Goal: Task Accomplishment & Management: Complete application form

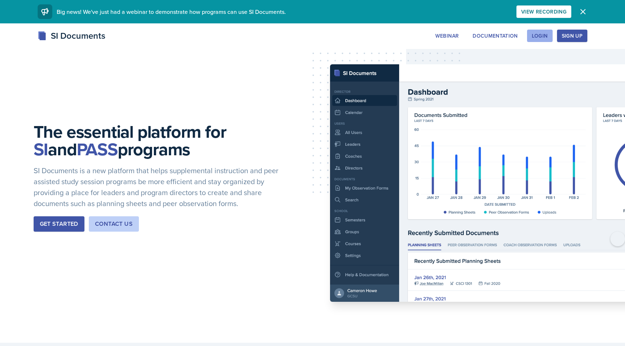
click at [543, 39] on div "Login" at bounding box center [540, 36] width 16 height 6
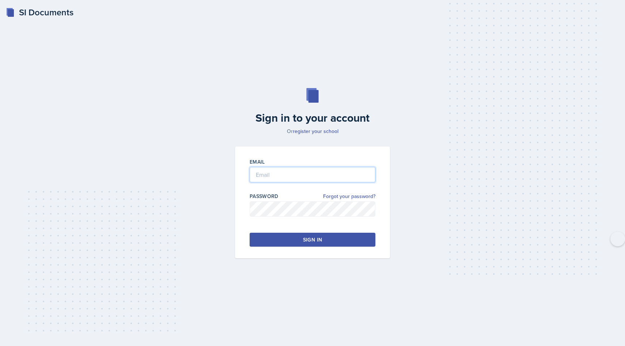
click at [278, 171] on input "email" at bounding box center [313, 174] width 126 height 15
click at [355, 244] on button "Sign in" at bounding box center [313, 240] width 126 height 14
click at [332, 240] on button "Sign in" at bounding box center [313, 240] width 126 height 14
click at [260, 242] on button "Sign in" at bounding box center [313, 240] width 126 height 14
click at [307, 169] on input "[PERSON_NAME]" at bounding box center [313, 174] width 126 height 15
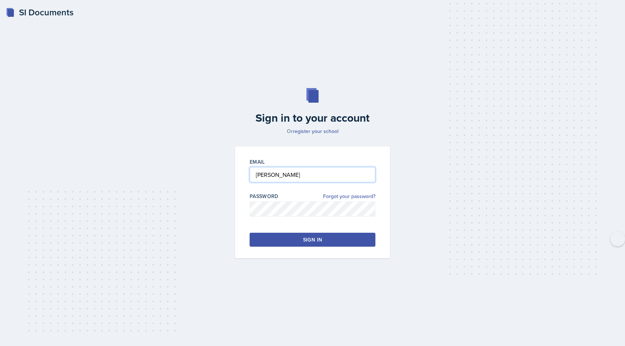
click at [283, 180] on input "[PERSON_NAME]" at bounding box center [313, 174] width 126 height 15
type input "O"
type input "[EMAIL_ADDRESS][DOMAIN_NAME]"
click at [296, 235] on button "Sign in" at bounding box center [313, 240] width 126 height 14
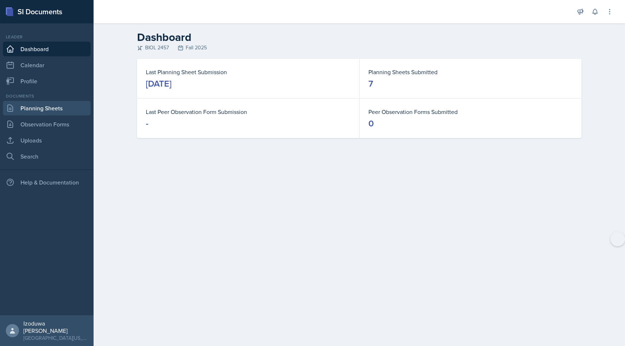
click at [49, 110] on link "Planning Sheets" at bounding box center [47, 108] width 88 height 15
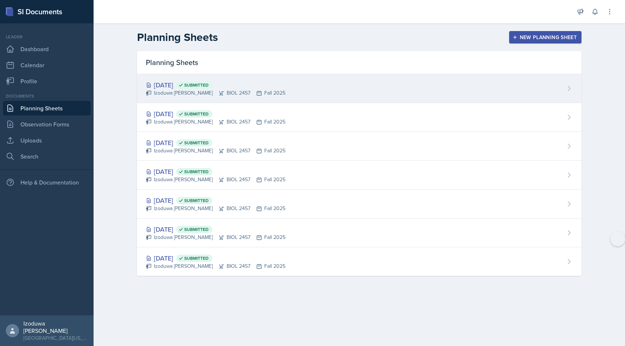
click at [218, 89] on div "Izoduwa [PERSON_NAME] BIOL 2457 Fall 2025" at bounding box center [216, 93] width 140 height 8
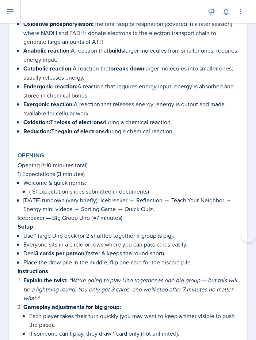
scroll to position [249, 0]
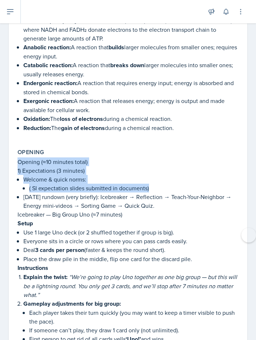
drag, startPoint x: 18, startPoint y: 158, endPoint x: 152, endPoint y: 183, distance: 137.3
click at [152, 183] on div "Opening (≈10 minutes total) 1) Expectations (3 minutes) Welcome & quick norms: …" at bounding box center [128, 264] width 221 height 212
copy div "Opening (≈10 minutes total) 1) Expectations (3 minutes) Welcome & quick norms: …"
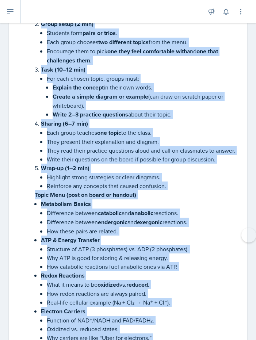
scroll to position [2854, 0]
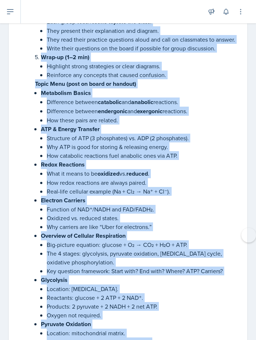
drag, startPoint x: 30, startPoint y: 39, endPoint x: 193, endPoint y: 328, distance: 332.5
copy li "Loremipsumd Sitam Consecte (≈26–92 adipisc ) Elitsed Doeiusmo temporinc utlab e…"
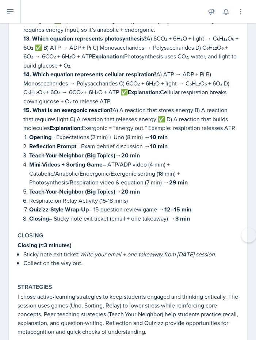
scroll to position [3631, 0]
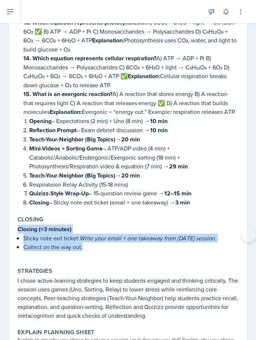
drag, startPoint x: 16, startPoint y: 196, endPoint x: 86, endPoint y: 225, distance: 76.1
click at [86, 225] on div "Closing Closing (≈3 minutes) Sticky note exit ticket: Write your email + one ta…" at bounding box center [128, 237] width 227 height 49
copy div "Closing (≈3 minutes) Sticky note exit ticket: Write your email + one takeaway f…"
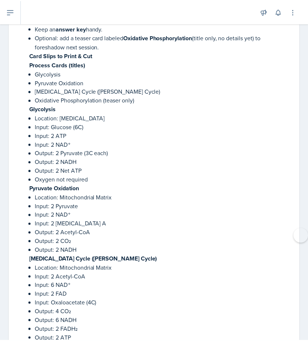
scroll to position [1760, 0]
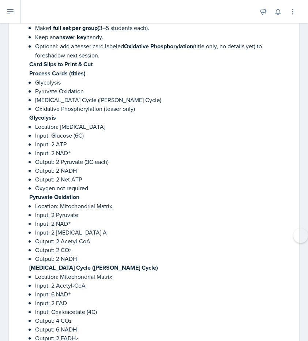
click at [224, 184] on p "Oxygen not required" at bounding box center [162, 188] width 255 height 9
click at [165, 170] on p "Output: 2 NADH" at bounding box center [162, 170] width 255 height 9
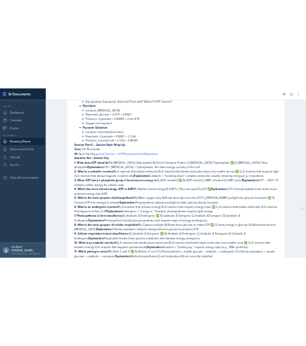
scroll to position [2650, 0]
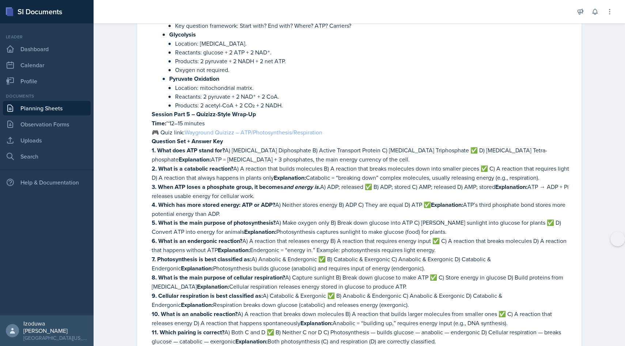
click at [209, 128] on link "Wayground Quizizz – ATP/Photosynthesis/Respiration" at bounding box center [254, 132] width 138 height 8
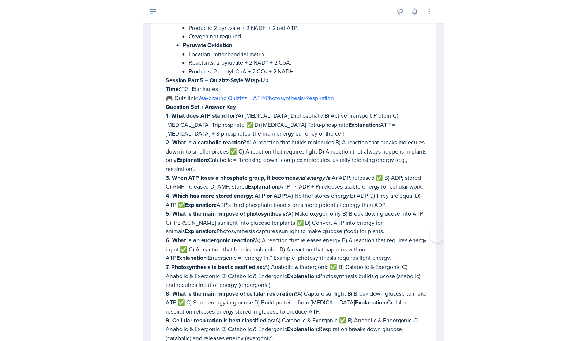
scroll to position [2939, 0]
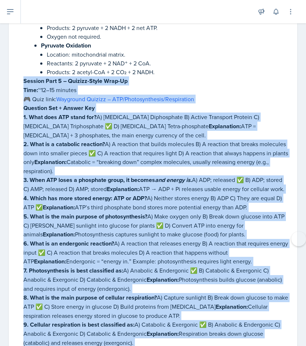
drag, startPoint x: 22, startPoint y: 40, endPoint x: 289, endPoint y: 342, distance: 403.1
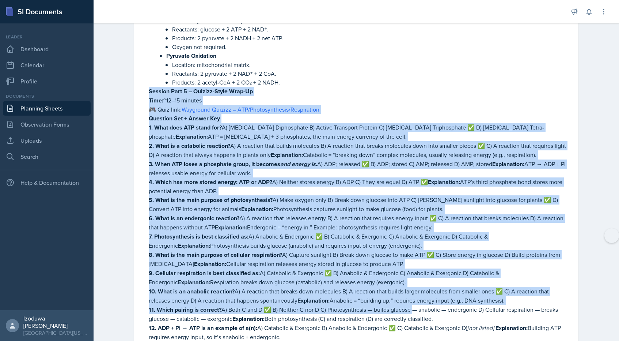
scroll to position [2666, 0]
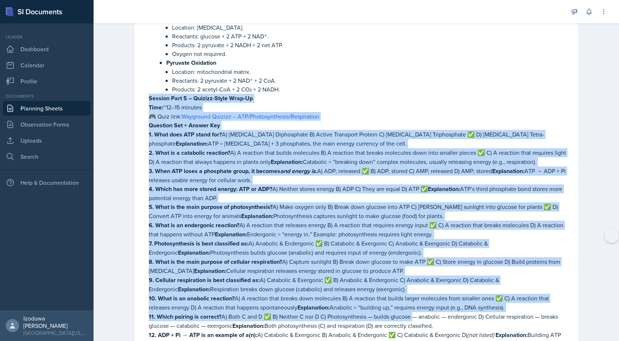
click at [262, 130] on p "1. What does ATP stand for? A) [MEDICAL_DATA] Diphosphate B) Active Transport P…" at bounding box center [359, 139] width 421 height 18
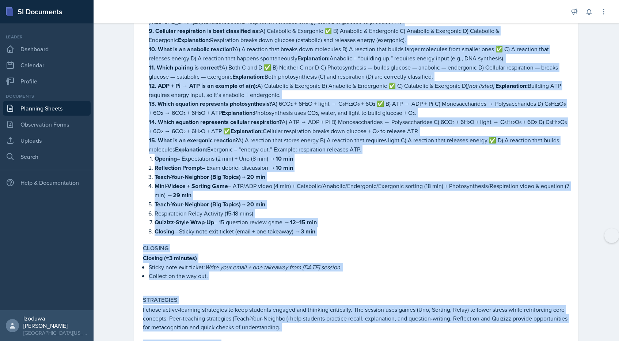
scroll to position [2966, 0]
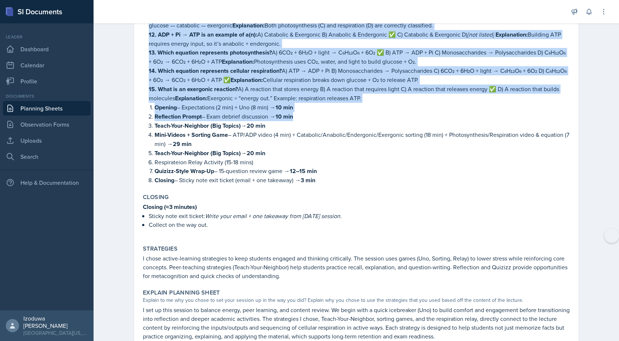
drag, startPoint x: 147, startPoint y: 66, endPoint x: 359, endPoint y: 73, distance: 212.2
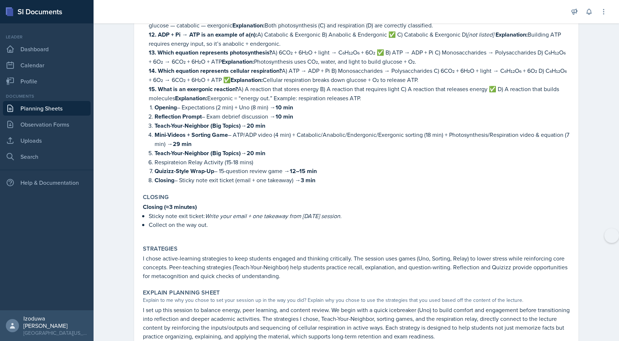
click at [360, 103] on p "Opening – Expectations (2 min) + Uno (8 min) → 10 min" at bounding box center [362, 107] width 415 height 9
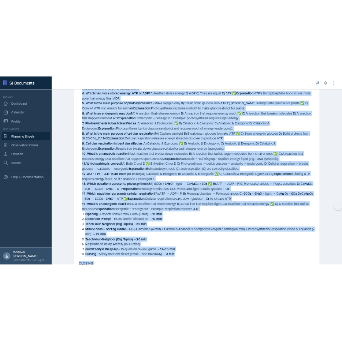
scroll to position [2825, 0]
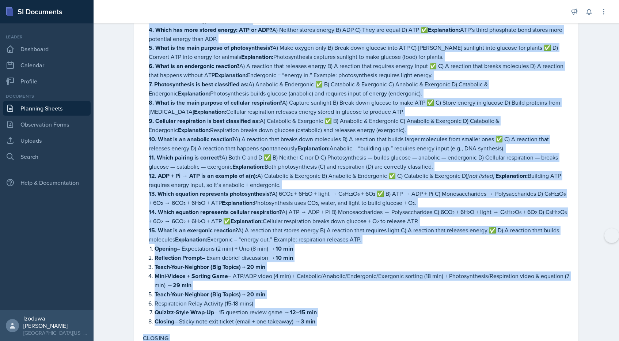
drag, startPoint x: 148, startPoint y: 106, endPoint x: 376, endPoint y: 199, distance: 246.0
copy li "Loremip Dolo 8 – Sitamet-Conse Adip-El Sedd: ~80–82 eiusmod 🎮 Temp inci: Utlabo…"
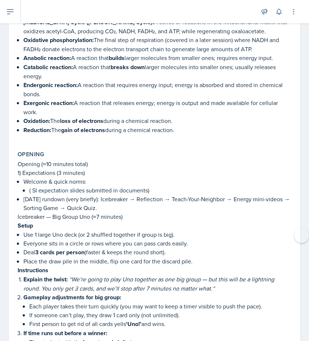
scroll to position [256, 0]
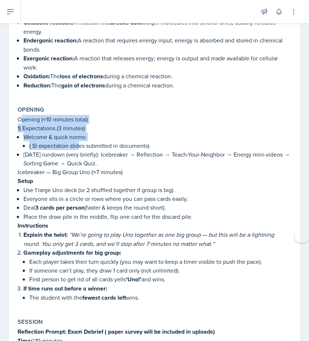
drag, startPoint x: 22, startPoint y: 116, endPoint x: 78, endPoint y: 139, distance: 60.7
click at [78, 139] on div "Opening (≈10 minutes total) 1) Expectations (3 minutes) Welcome & quick norms: …" at bounding box center [155, 212] width 274 height 195
click at [78, 141] on p "( SI expectation slides submitted in documents)" at bounding box center [160, 145] width 262 height 9
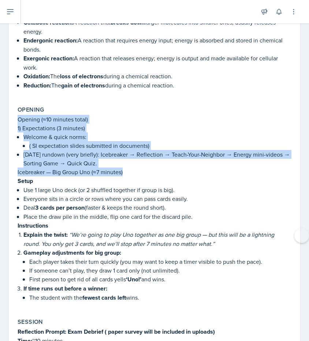
drag, startPoint x: 17, startPoint y: 117, endPoint x: 129, endPoint y: 168, distance: 123.2
click at [129, 168] on div "Opening Opening (≈10 minutes total) 1) Expectations (3 minutes) Welcome & quick…" at bounding box center [154, 207] width 279 height 209
click at [129, 168] on p "Icebreaker — Big Group Uno (≈7 minutes)" at bounding box center [155, 171] width 274 height 9
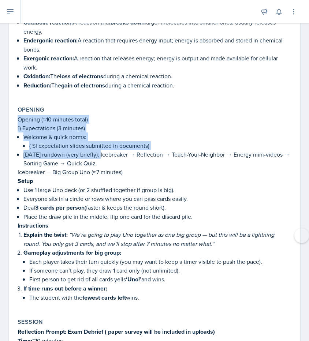
drag, startPoint x: 16, startPoint y: 114, endPoint x: 100, endPoint y: 154, distance: 92.4
click at [100, 154] on div "Opening Opening (≈10 minutes total) 1) Expectations (3 minutes) Welcome & quick…" at bounding box center [154, 207] width 279 height 209
copy div "Opening (≈10 minutes total) 1) Expectations (3 minutes) Welcome & quick norms: …"
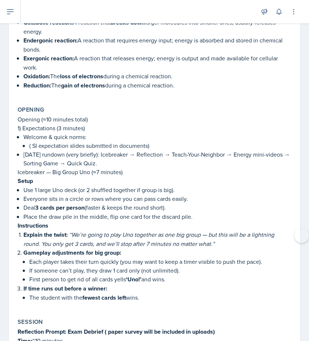
drag, startPoint x: 103, startPoint y: 152, endPoint x: 115, endPoint y: 159, distance: 13.6
click at [122, 159] on p "[DATE] rundown (very briefly): Icebreaker → Reflection → Teach-Your-Neighbor → …" at bounding box center [157, 159] width 268 height 18
drag, startPoint x: 102, startPoint y: 151, endPoint x: 120, endPoint y: 163, distance: 21.7
click at [120, 163] on p "[DATE] rundown (very briefly): Icebreaker → Reflection → Teach-Your-Neighbor → …" at bounding box center [157, 159] width 268 height 18
copy p "Icebreaker → Reflection → Teach-Your-Neighbor → Energy mini-videos → Sorting Ga…"
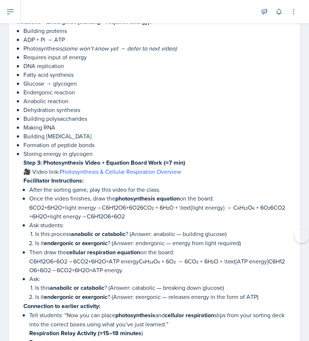
scroll to position [1365, 0]
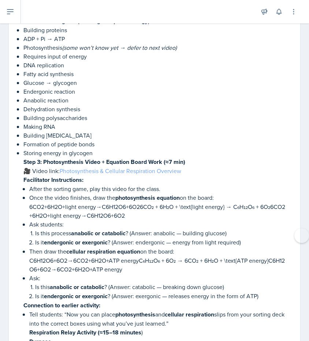
click at [137, 170] on link "Photosynthesis & Cellular Respiration Overview" at bounding box center [120, 171] width 121 height 8
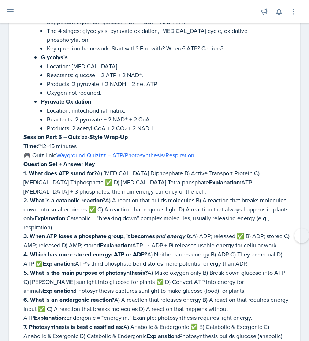
scroll to position [2845, 0]
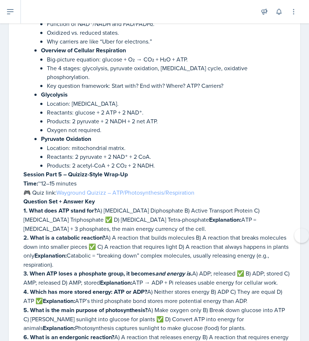
click at [146, 188] on link "Wayground Quizizz – ATP/Photosynthesis/Respiration" at bounding box center [125, 192] width 138 height 8
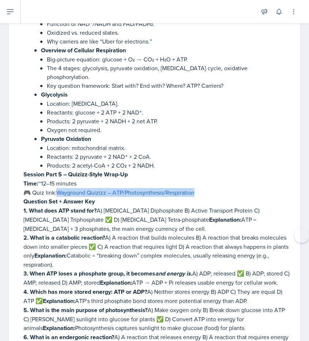
drag, startPoint x: 54, startPoint y: 148, endPoint x: 196, endPoint y: 152, distance: 141.6
click at [196, 188] on p "🎮 Quiz link: Wayground Quizizz – ATP/Photosynthesis/Respiration" at bounding box center [157, 192] width 268 height 9
copy p "🎮 Quiz link: Wayground Quizizz – ATP/Photosynthesis/Respiration"
click at [140, 206] on p "1. What does ATP stand for? A) [MEDICAL_DATA] Diphosphate B) Active Transport P…" at bounding box center [157, 219] width 268 height 27
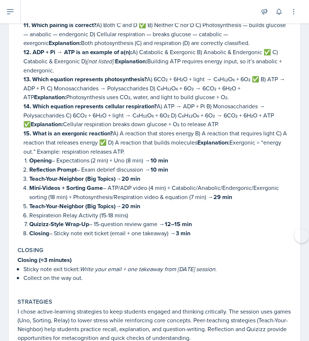
scroll to position [3287, 0]
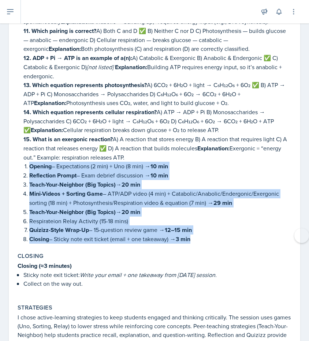
drag, startPoint x: 29, startPoint y: 120, endPoint x: 211, endPoint y: 192, distance: 195.7
click at [211, 192] on ol "Opening – Expectations (2 min) + Uno (8 min) → 10 min Reflection Prompt – Exam …" at bounding box center [160, 203] width 262 height 82
copy ol "Opening – Expectations (2 min) + Uno (8 min) → 10 min Reflection Prompt – Exam …"
click at [249, 301] on div "Strategies I chose active-learning strategies to keep students engaged and thin…" at bounding box center [154, 326] width 279 height 50
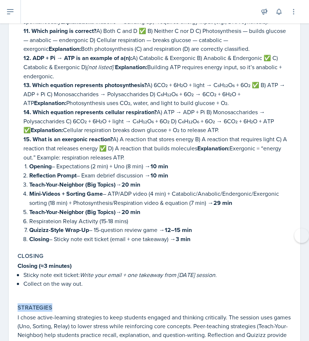
click at [249, 301] on div "Strategies I chose active-learning strategies to keep students engaged and thin…" at bounding box center [154, 326] width 279 height 50
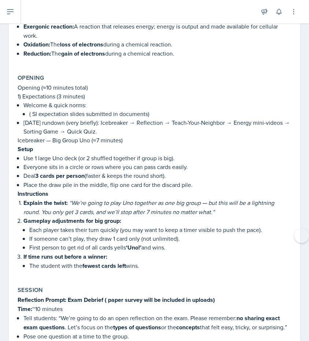
scroll to position [0, 0]
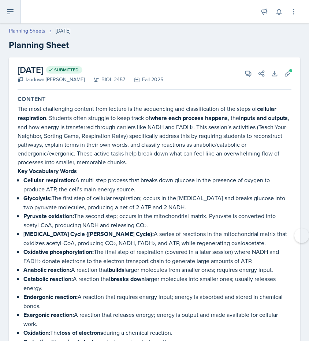
click at [11, 21] on button at bounding box center [10, 11] width 21 height 23
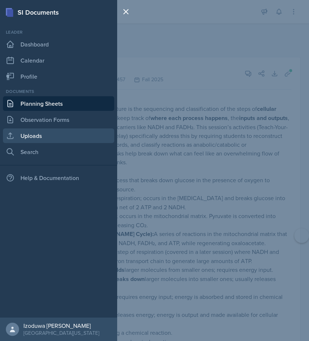
click at [38, 132] on link "Uploads" at bounding box center [58, 135] width 111 height 15
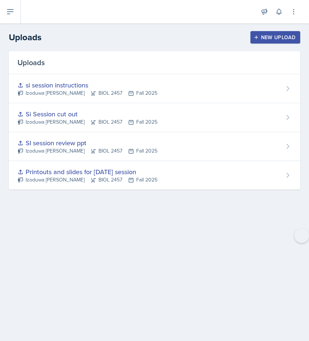
click at [284, 35] on div "New Upload" at bounding box center [275, 37] width 41 height 6
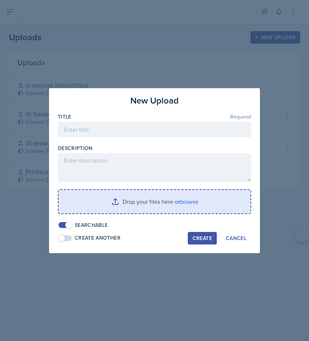
click at [142, 196] on input "file" at bounding box center [155, 201] width 192 height 23
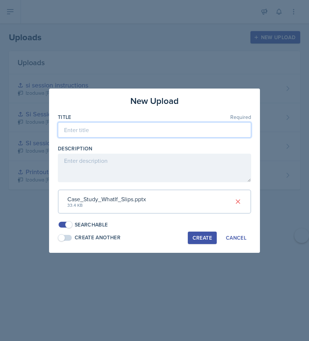
click at [117, 136] on input at bounding box center [154, 129] width 193 height 15
type input "case study slips"
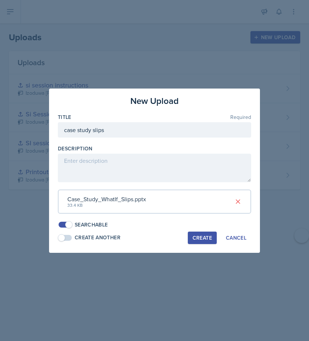
click at [93, 182] on div "Title Required case study slips Description Case_Study_WhatIf_Slips.pptx 33.4 K…" at bounding box center [154, 170] width 193 height 115
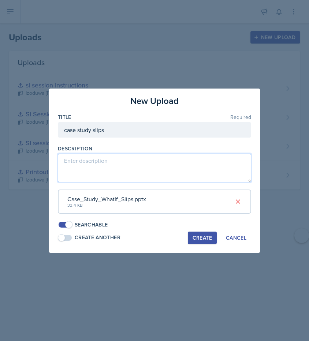
click at [90, 171] on textarea at bounding box center [154, 168] width 193 height 29
type textarea "For case study activity"
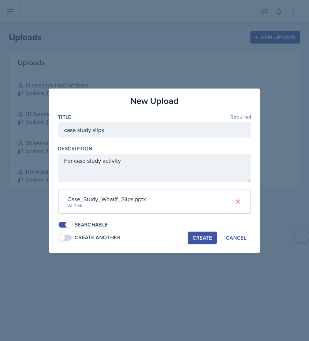
click at [205, 239] on div "Create" at bounding box center [201, 238] width 19 height 6
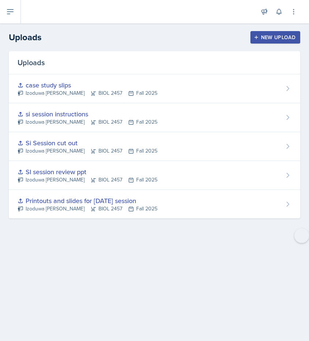
click at [271, 38] on div "New Upload" at bounding box center [275, 37] width 41 height 6
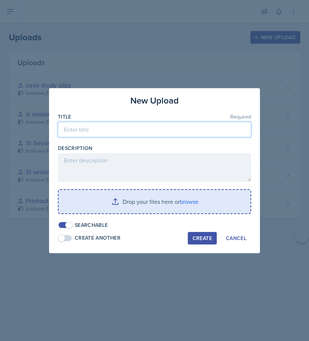
click at [209, 125] on input at bounding box center [154, 129] width 193 height 15
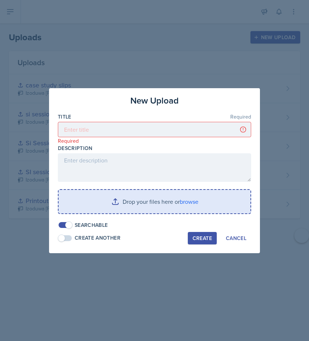
click at [131, 201] on input "file" at bounding box center [155, 201] width 192 height 23
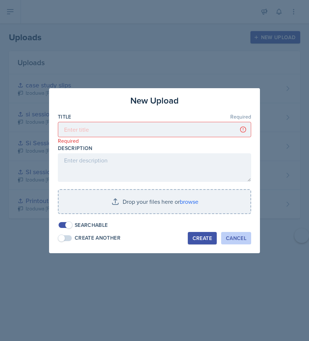
click at [241, 240] on div "Cancel" at bounding box center [236, 238] width 20 height 6
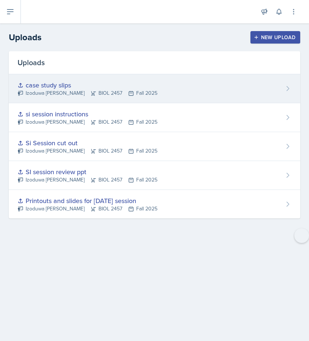
click at [289, 86] on icon at bounding box center [287, 88] width 7 height 7
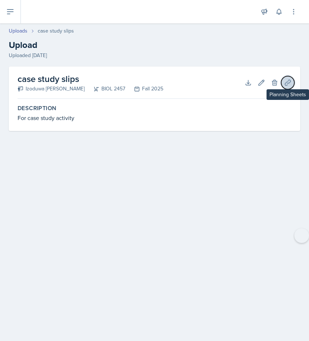
click at [288, 86] on icon at bounding box center [287, 82] width 7 height 7
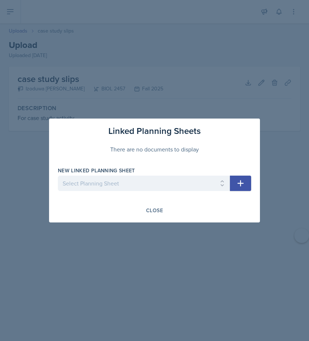
click at [240, 184] on icon "button" at bounding box center [240, 183] width 6 height 6
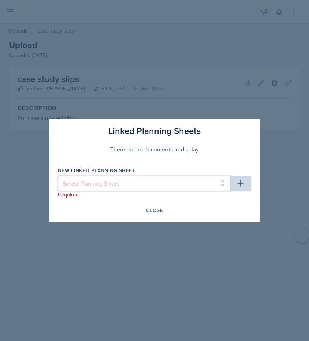
click at [226, 182] on select "Select Planning Sheet [DATE] [DATE] [DATE] [DATE] [DATE] [DATE] [DATE] [DATE]" at bounding box center [144, 183] width 172 height 15
select select "7c151355-86ac-463d-b097-be7031e138d6"
click at [58, 176] on select "Select Planning Sheet [DATE] [DATE] [DATE] [DATE] [DATE] [DATE] [DATE] [DATE]" at bounding box center [144, 183] width 172 height 15
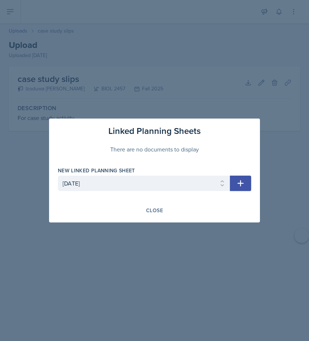
click at [233, 184] on button "button" at bounding box center [240, 183] width 21 height 15
select select
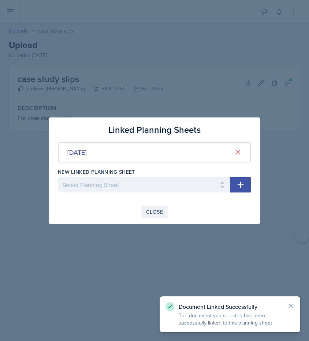
click at [155, 214] on div "Close" at bounding box center [154, 212] width 17 height 6
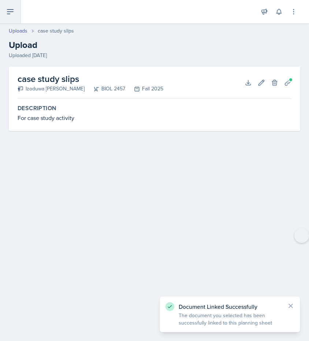
click at [12, 17] on button at bounding box center [10, 11] width 21 height 23
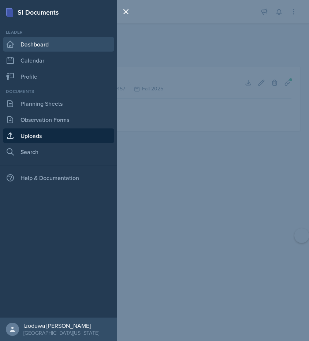
click at [38, 41] on link "Dashboard" at bounding box center [58, 44] width 111 height 15
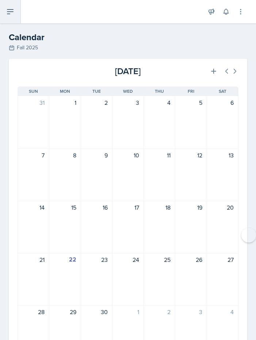
click at [15, 19] on button at bounding box center [10, 11] width 21 height 23
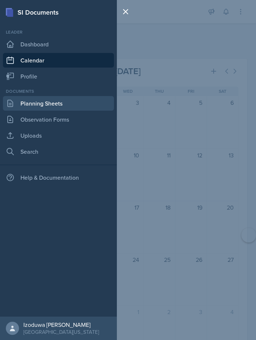
click at [58, 106] on link "Planning Sheets" at bounding box center [58, 103] width 111 height 15
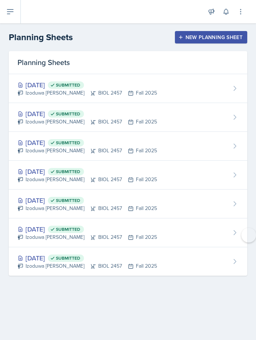
click at [210, 33] on button "New Planning Sheet" at bounding box center [211, 37] width 72 height 12
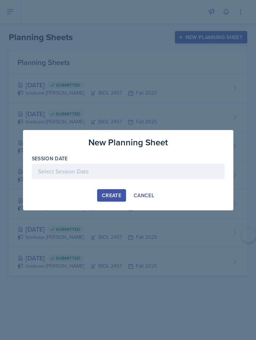
click at [99, 166] on div at bounding box center [128, 171] width 193 height 15
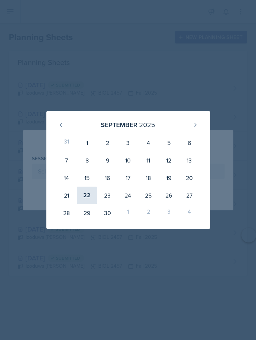
click at [86, 201] on div "22" at bounding box center [87, 196] width 20 height 18
type input "[DATE]"
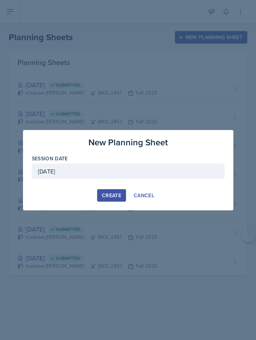
click at [115, 199] on button "Create" at bounding box center [111, 195] width 29 height 12
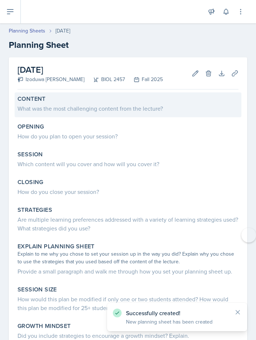
click at [64, 113] on div "What was the most challenging content from the lecture?" at bounding box center [128, 108] width 221 height 9
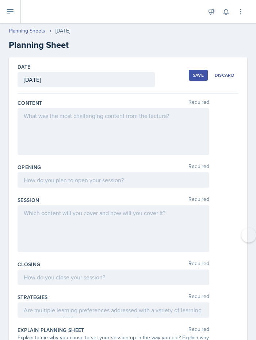
click at [98, 113] on div at bounding box center [114, 131] width 192 height 47
click at [98, 113] on div at bounding box center [114, 117] width 180 height 12
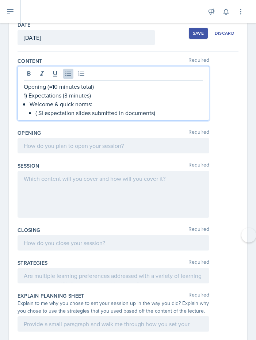
click at [62, 175] on p at bounding box center [114, 178] width 180 height 9
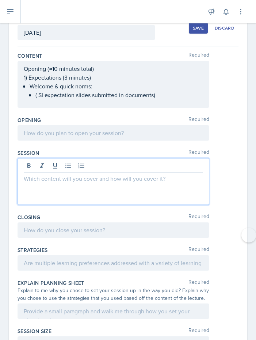
click at [79, 133] on p at bounding box center [114, 133] width 180 height 9
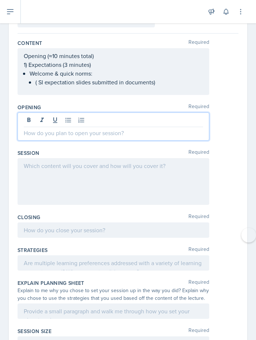
click at [71, 172] on div at bounding box center [114, 181] width 192 height 47
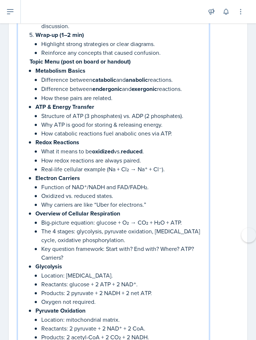
scroll to position [1594, 0]
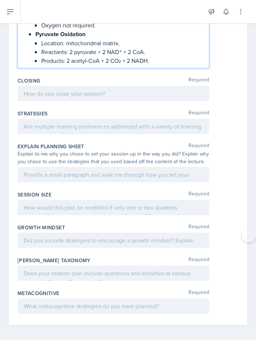
click at [33, 90] on div at bounding box center [114, 93] width 192 height 15
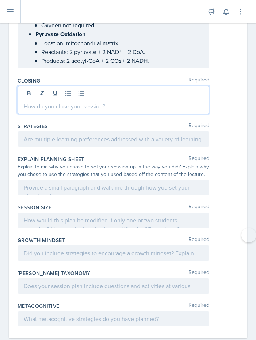
paste div
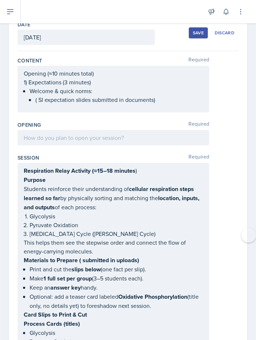
scroll to position [46, 0]
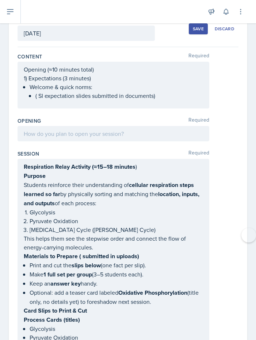
drag, startPoint x: 21, startPoint y: 166, endPoint x: 140, endPoint y: 278, distance: 163.5
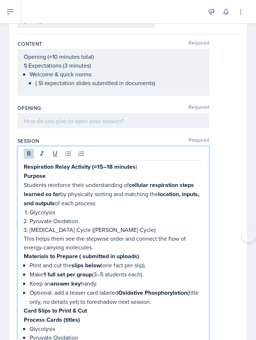
drag, startPoint x: 24, startPoint y: 167, endPoint x: 162, endPoint y: 302, distance: 193.9
click at [99, 306] on p "Optional: add a teaser card labeled Oxidative Phosphorylation (title only, no d…" at bounding box center [117, 298] width 174 height 18
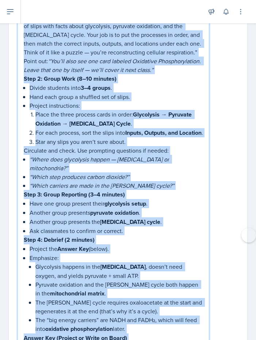
scroll to position [728, 0]
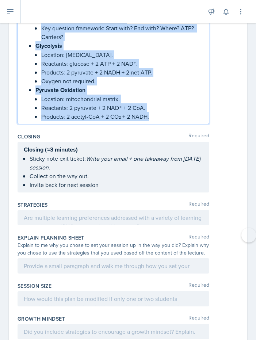
drag, startPoint x: 23, startPoint y: 40, endPoint x: 159, endPoint y: 145, distance: 171.5
copy div "Respiration Relay Activity (≈15–18 minutes ) Purpose Students reinforce their u…"
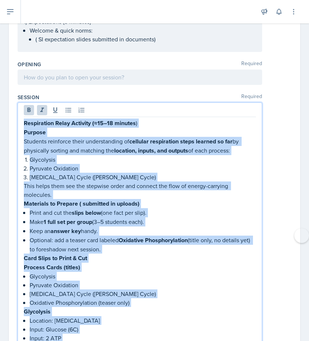
scroll to position [101, 0]
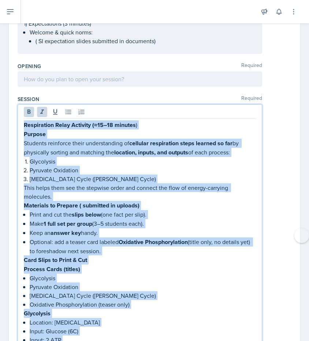
click at [105, 161] on p "Glycolysis" at bounding box center [143, 161] width 226 height 9
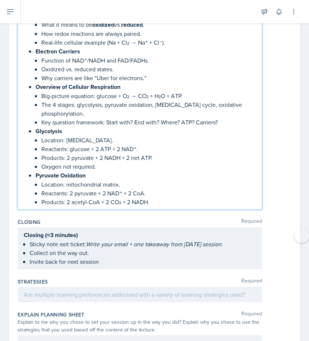
scroll to position [1358, 0]
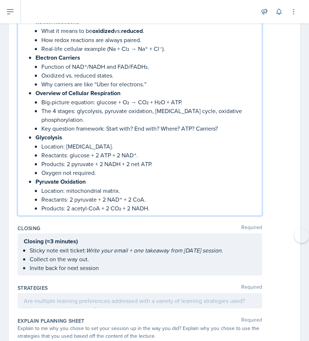
click at [165, 204] on p "Products: 2 acetyl-CoA + 2 CO₂ + 2 NADH." at bounding box center [148, 208] width 214 height 9
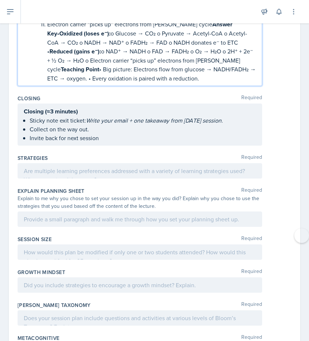
scroll to position [1633, 0]
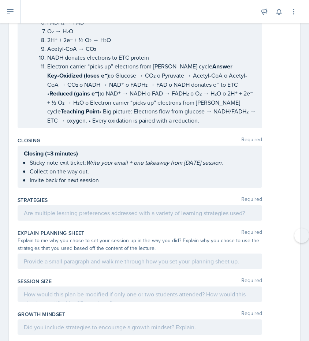
click at [174, 109] on p "Electron carrier “picks up” electrons from Krebs cycle Answer Key • Oxidized (l…" at bounding box center [151, 93] width 208 height 63
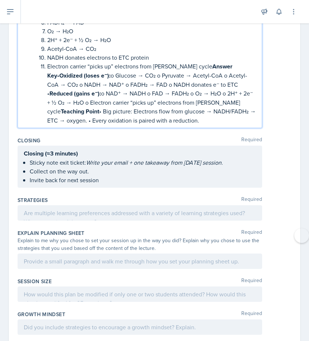
click at [174, 109] on p "Electron carrier “picks up” electrons from Krebs cycle Answer Key • Oxidized (l…" at bounding box center [151, 93] width 208 height 63
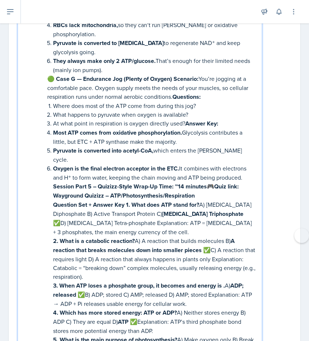
scroll to position [2200, 0]
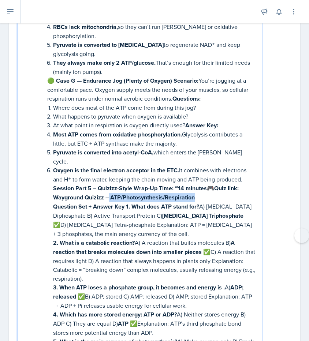
drag, startPoint x: 109, startPoint y: 161, endPoint x: 201, endPoint y: 163, distance: 91.8
click at [201, 184] on p "Session Part 5 – Quizizz-Style Wrap-Up Time: ~14 minutes 🎮 Quiz link: Wayground…" at bounding box center [154, 193] width 203 height 18
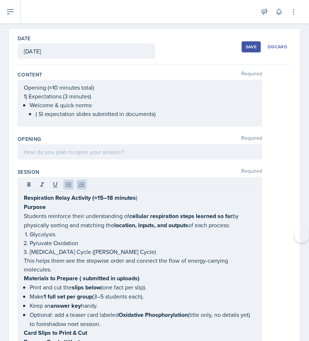
scroll to position [0, 0]
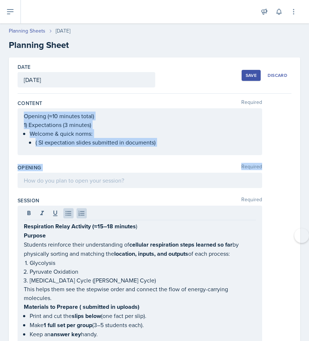
drag, startPoint x: 21, startPoint y: 111, endPoint x: 161, endPoint y: 179, distance: 155.7
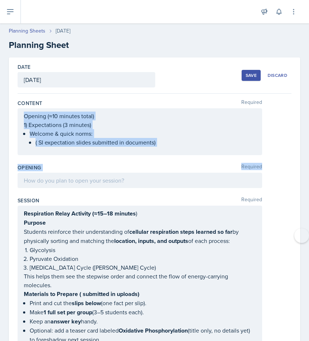
click at [163, 160] on div "Content Required Opening (≈10 minutes total) 1) Expectations (3 minutes) Welcom…" at bounding box center [155, 129] width 274 height 64
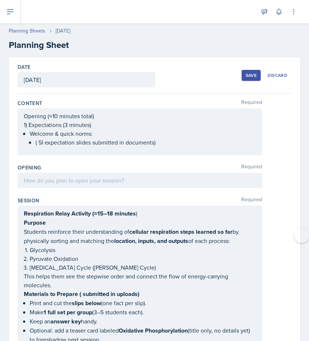
click at [163, 144] on li "Welcome & quick norms: ( SI expectation slides submitted in documents)" at bounding box center [143, 138] width 226 height 18
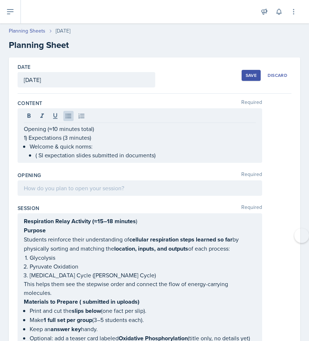
drag, startPoint x: 22, startPoint y: 127, endPoint x: 180, endPoint y: 154, distance: 159.9
click at [180, 155] on div "Opening (≈10 minutes total) 1) Expectations (3 minutes) Welcome & quick norms: …" at bounding box center [140, 135] width 244 height 54
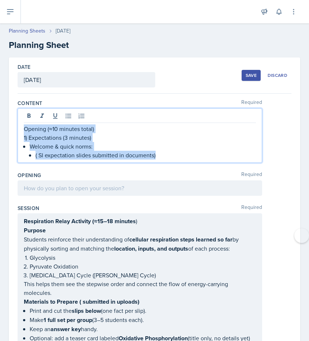
drag, startPoint x: 173, startPoint y: 154, endPoint x: 75, endPoint y: 122, distance: 103.1
click at [75, 122] on div "Opening (≈10 minutes total) 1) Expectations (3 minutes) Welcome & quick norms: …" at bounding box center [140, 135] width 244 height 54
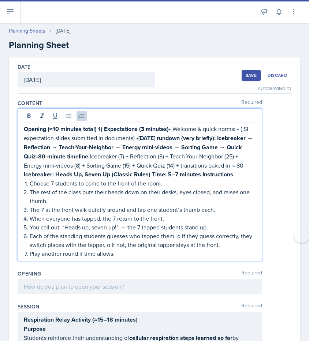
click at [169, 157] on p "Opening (≈10 minutes total) 1) Expectations (3 minutes) • Welcome & quick norms…" at bounding box center [140, 146] width 232 height 45
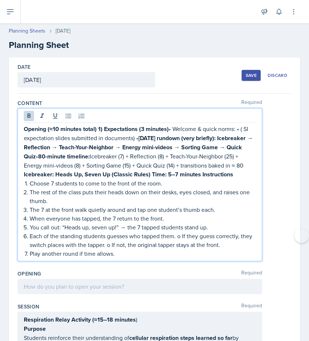
drag, startPoint x: 140, startPoint y: 136, endPoint x: 245, endPoint y: 168, distance: 109.4
click at [245, 168] on p "Opening (≈10 minutes total) 1) Expectations (3 minutes) • Welcome & quick norms…" at bounding box center [140, 146] width 232 height 45
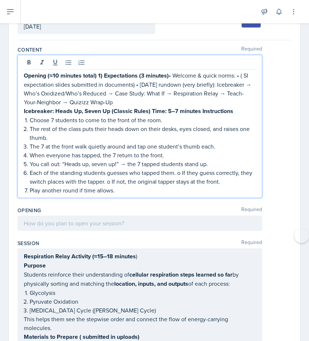
scroll to position [52, 0]
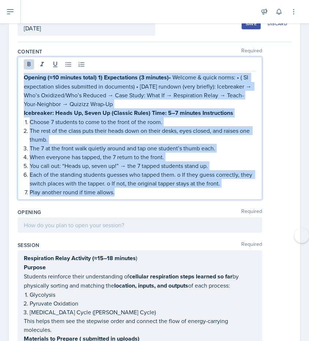
drag, startPoint x: 24, startPoint y: 76, endPoint x: 249, endPoint y: 209, distance: 260.5
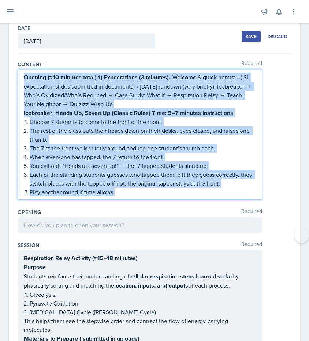
copy div "Opening (≈10 minutes total) 1) Expectations (3 minutes) • Welcome & quick norms…"
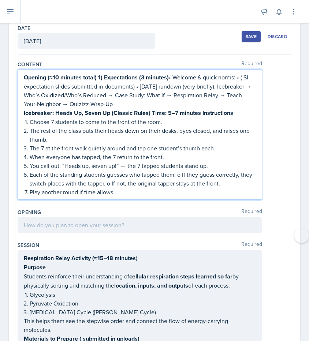
click at [68, 225] on div at bounding box center [140, 224] width 244 height 15
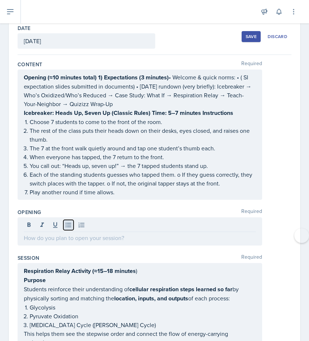
click at [68, 225] on icon at bounding box center [68, 224] width 7 height 7
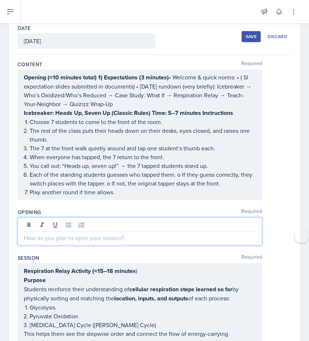
click at [61, 234] on p at bounding box center [140, 237] width 232 height 9
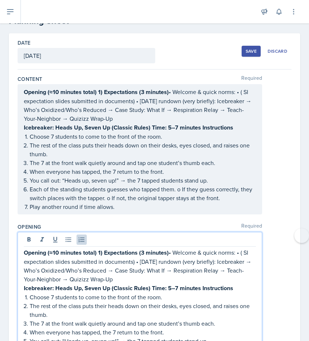
scroll to position [22, 0]
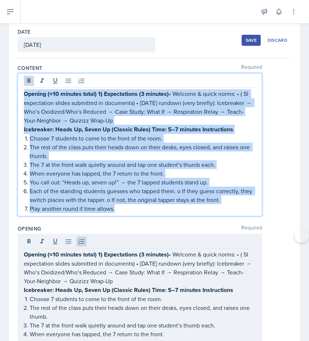
drag, startPoint x: 24, startPoint y: 93, endPoint x: 208, endPoint y: 235, distance: 232.8
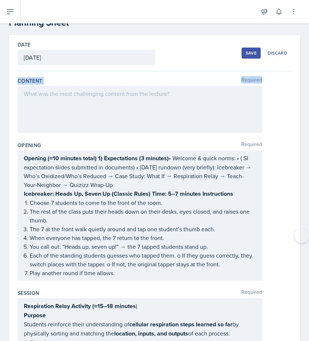
drag, startPoint x: 16, startPoint y: 78, endPoint x: 193, endPoint y: 96, distance: 177.9
copy div "Content Required"
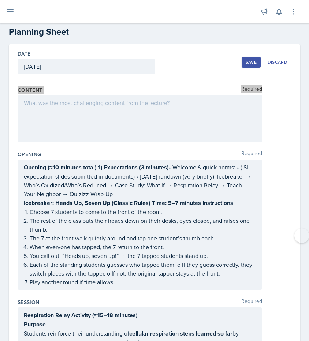
scroll to position [0, 0]
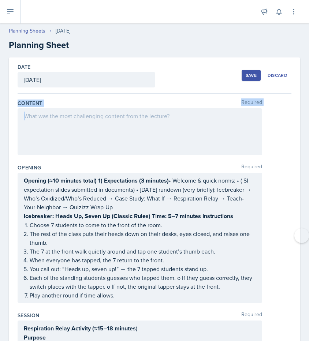
drag, startPoint x: 15, startPoint y: 103, endPoint x: 192, endPoint y: 135, distance: 179.4
copy div "Content Required"
click at [67, 118] on div at bounding box center [140, 131] width 244 height 47
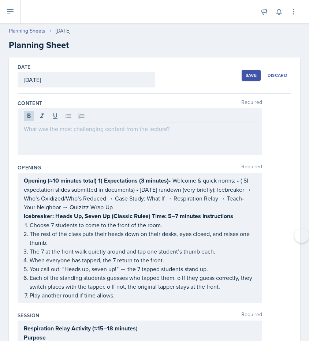
click at [67, 121] on div at bounding box center [140, 117] width 232 height 12
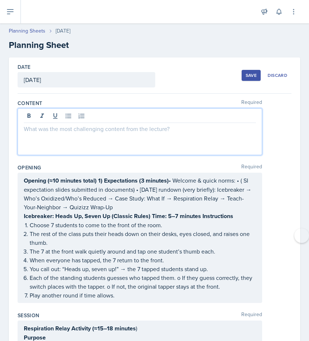
click at [67, 128] on p at bounding box center [140, 128] width 232 height 9
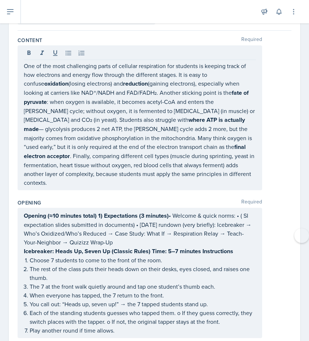
scroll to position [83, 0]
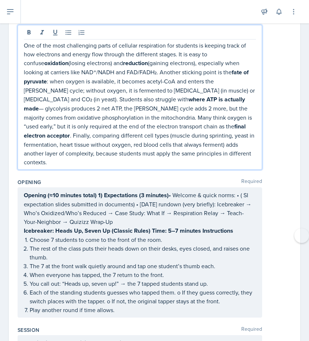
click at [127, 158] on div "One of the most challenging parts of cellular respiration for students is keepi…" at bounding box center [140, 97] width 244 height 145
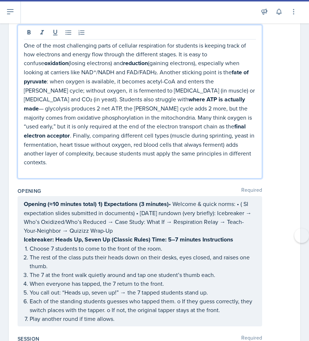
paste div
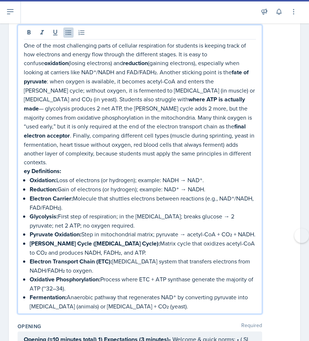
click at [24, 167] on strong "ey Definitions:" at bounding box center [42, 171] width 37 height 8
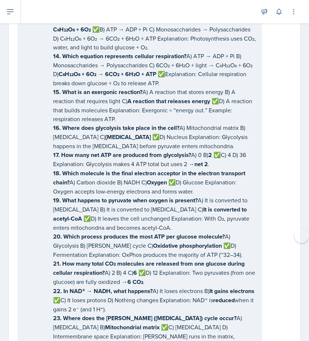
scroll to position [3405, 0]
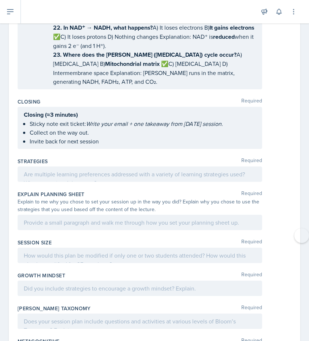
click at [68, 155] on div "Strategies Required" at bounding box center [155, 171] width 274 height 33
click at [48, 166] on div at bounding box center [140, 173] width 244 height 15
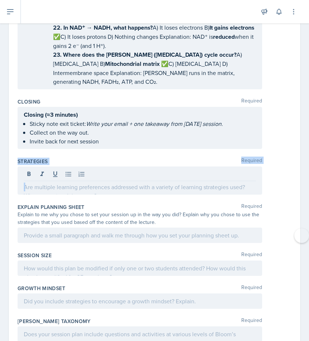
drag, startPoint x: 18, startPoint y: 109, endPoint x: 253, endPoint y: 142, distance: 237.7
click at [253, 155] on div "Strategies Required" at bounding box center [155, 178] width 274 height 46
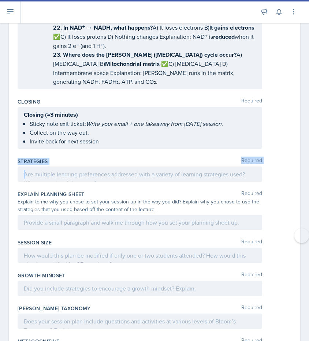
copy div "Strategies Required"
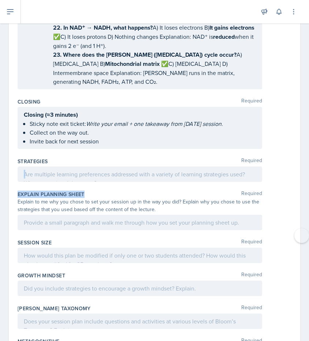
drag, startPoint x: 22, startPoint y: 125, endPoint x: 87, endPoint y: 144, distance: 67.1
click at [27, 166] on div at bounding box center [140, 173] width 244 height 15
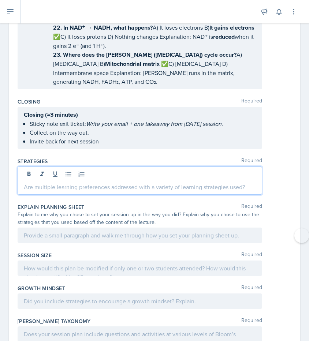
drag, startPoint x: 24, startPoint y: 135, endPoint x: 72, endPoint y: 148, distance: 48.9
click at [72, 155] on div "Strategies Required" at bounding box center [155, 178] width 274 height 46
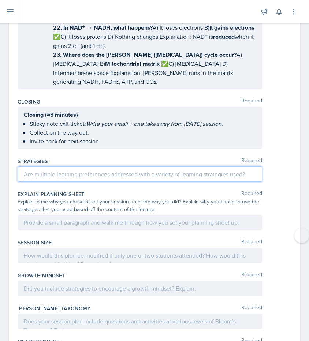
scroll to position [3380, 0]
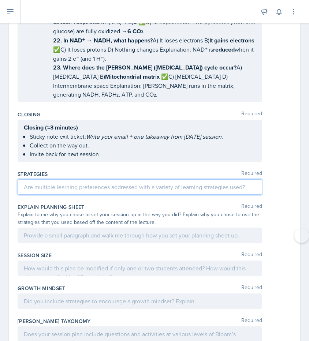
click at [71, 182] on p at bounding box center [140, 186] width 232 height 9
drag, startPoint x: 71, startPoint y: 134, endPoint x: 163, endPoint y: 151, distance: 94.2
click at [162, 167] on div "Strategies Required" at bounding box center [155, 183] width 274 height 33
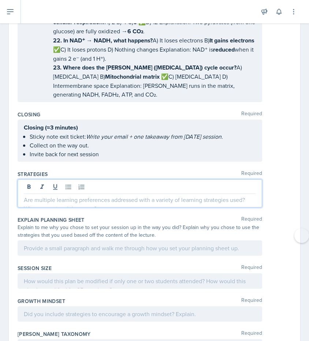
scroll to position [3393, 0]
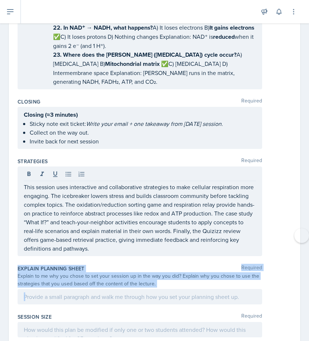
drag, startPoint x: 18, startPoint y: 219, endPoint x: 161, endPoint y: 238, distance: 144.7
click at [161, 262] on div "Explain Planning Sheet Required Explain to me why you chose to set your session…" at bounding box center [155, 286] width 274 height 48
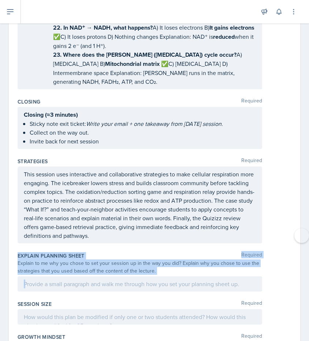
copy div "Explain Planning Sheet Required Explain to me why you chose to set your session…"
click at [98, 279] on p at bounding box center [140, 283] width 232 height 9
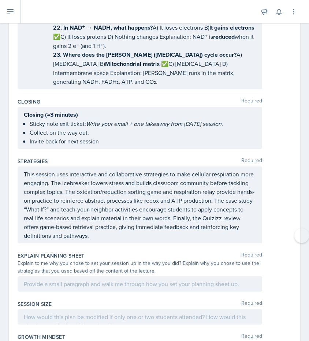
click at [0, 0] on div at bounding box center [0, 0] width 0 height 0
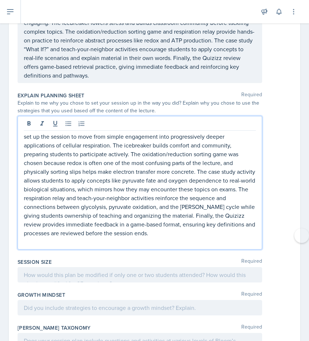
scroll to position [3572, 0]
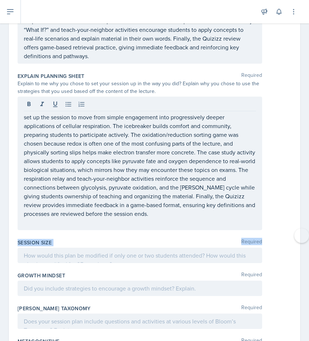
drag, startPoint x: 16, startPoint y: 191, endPoint x: 92, endPoint y: 215, distance: 80.4
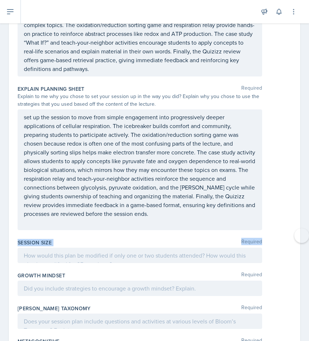
copy div "Session Size Required"
click at [166, 251] on p at bounding box center [140, 255] width 232 height 9
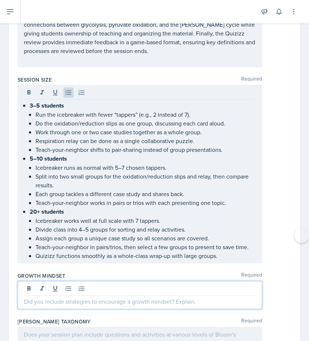
scroll to position [3722, 0]
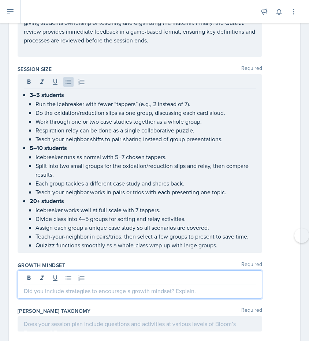
click at [159, 286] on p at bounding box center [140, 290] width 232 height 9
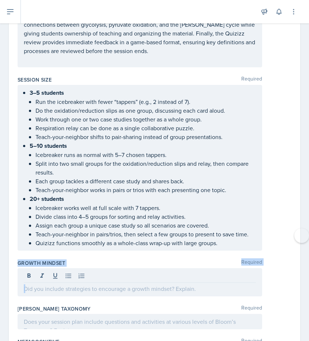
drag, startPoint x: 18, startPoint y: 210, endPoint x: 180, endPoint y: 249, distance: 166.6
click at [180, 256] on div "Growth Mindset Required" at bounding box center [155, 279] width 274 height 46
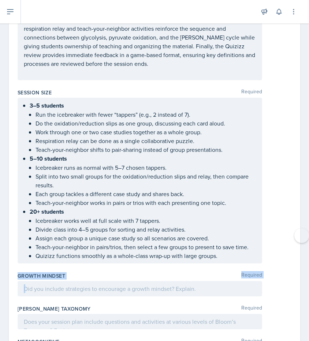
copy div "Growth Mindset Required"
click at [166, 284] on p at bounding box center [140, 288] width 232 height 9
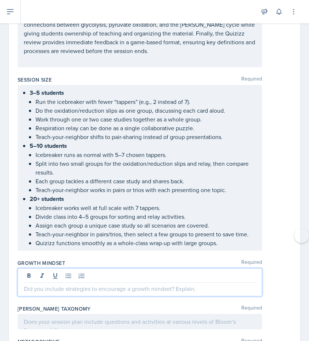
click at [166, 284] on p at bounding box center [140, 288] width 232 height 9
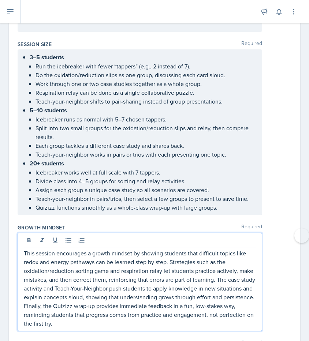
scroll to position [3792, 0]
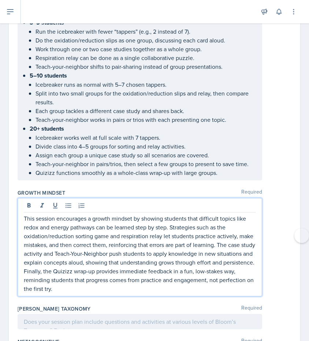
click at [76, 314] on div at bounding box center [140, 321] width 244 height 15
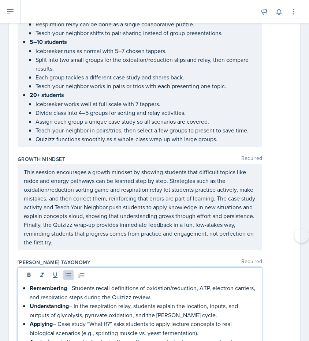
scroll to position [3899, 0]
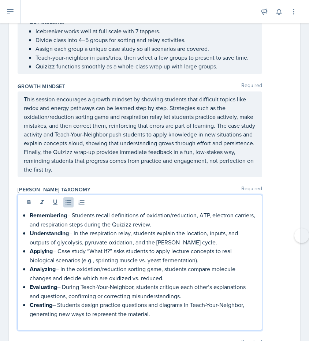
click at [0, 0] on div at bounding box center [0, 0] width 0 height 0
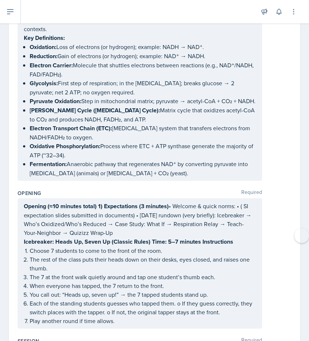
scroll to position [210, 0]
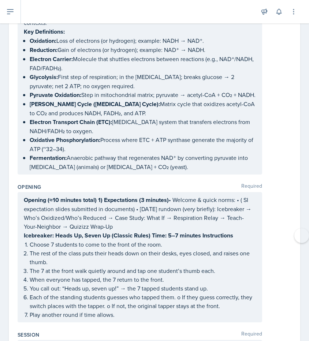
drag, startPoint x: 23, startPoint y: 194, endPoint x: 188, endPoint y: 289, distance: 189.9
click at [191, 291] on div "Opening (≈10 minutes total) 1) Expectations (3 minutes) • Welcome & quick norms…" at bounding box center [140, 257] width 244 height 130
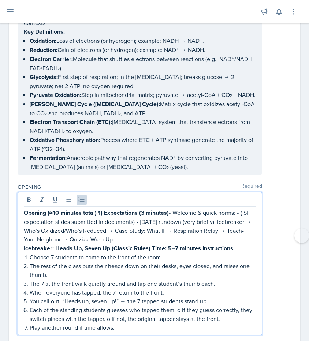
scroll to position [223, 0]
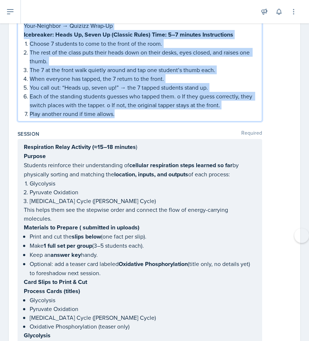
drag, startPoint x: 24, startPoint y: 193, endPoint x: 189, endPoint y: 343, distance: 222.6
click at [189, 340] on html "SI Documents Leader Dashboard Calendar Profile Documents Planning Sheets Observ…" at bounding box center [154, 170] width 309 height 341
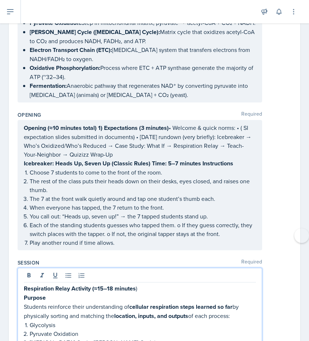
scroll to position [272, 0]
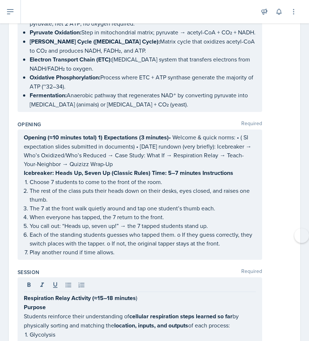
drag, startPoint x: 20, startPoint y: 131, endPoint x: 166, endPoint y: 226, distance: 173.8
click at [168, 227] on div "Opening (≈10 minutes total) 1) Expectations (3 minutes) • Welcome & quick norms…" at bounding box center [140, 194] width 244 height 130
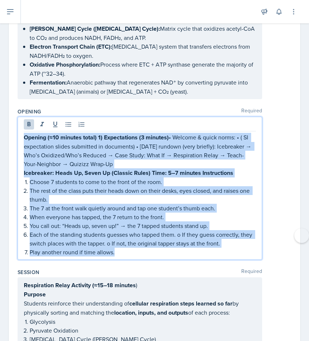
copy div "Opening (≈10 minutes total) 1) Expectations (3 minutes) • Welcome & quick norms…"
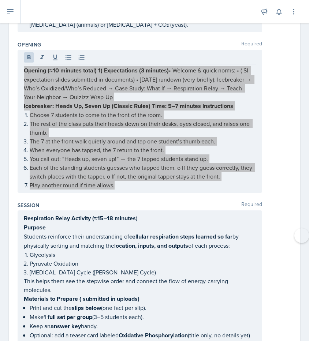
scroll to position [463, 0]
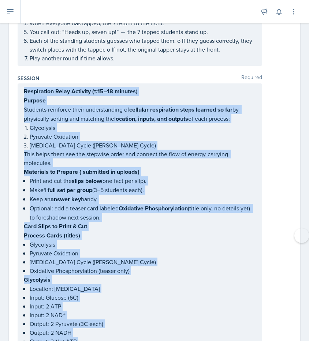
drag, startPoint x: 23, startPoint y: 103, endPoint x: 144, endPoint y: 337, distance: 263.3
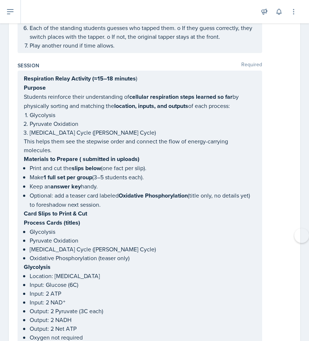
scroll to position [505, 0]
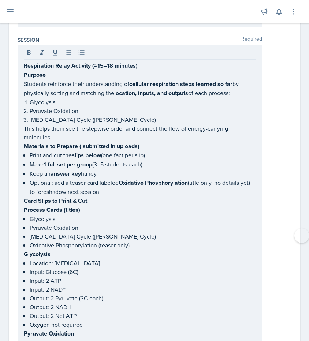
drag, startPoint x: 22, startPoint y: 62, endPoint x: 138, endPoint y: 291, distance: 256.7
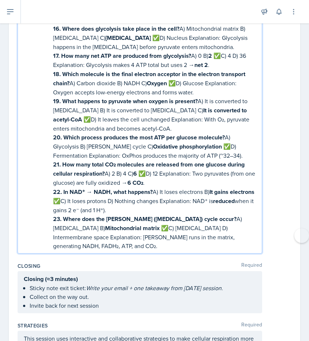
scroll to position [3261, 0]
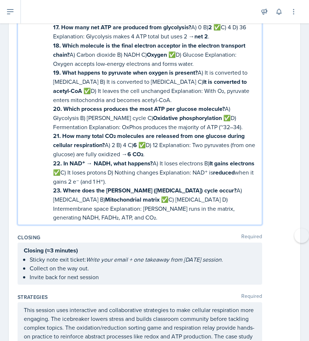
drag, startPoint x: 24, startPoint y: 59, endPoint x: 135, endPoint y: 343, distance: 305.1
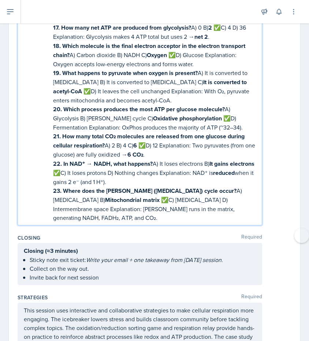
click at [135, 340] on html "SI Documents Leader Dashboard Calendar Profile Documents Planning Sheets Observ…" at bounding box center [154, 170] width 309 height 341
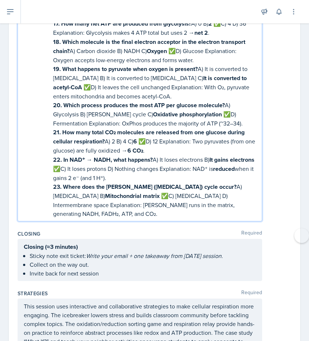
copy div "Respiration Relay Activity (≈15–18 minutes ) Purpose Students reinforce their u…"
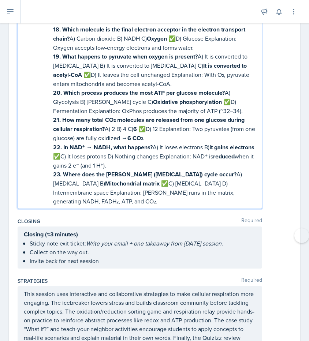
scroll to position [3299, 0]
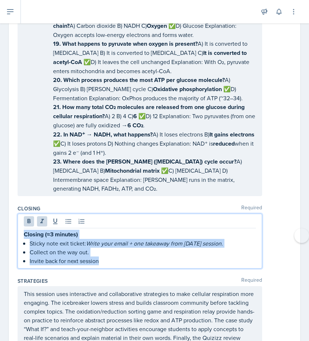
drag, startPoint x: 24, startPoint y: 171, endPoint x: 103, endPoint y: 218, distance: 91.3
click at [103, 218] on div "Closing (≈3 minutes) Sticky note exit ticket: Write your email + one takeaway f…" at bounding box center [140, 241] width 244 height 55
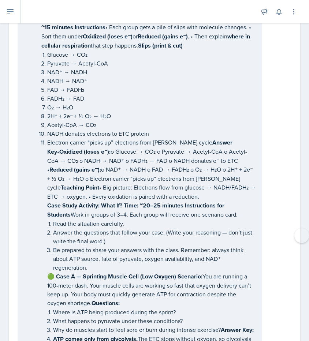
scroll to position [1901, 0]
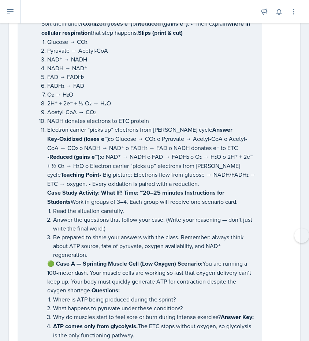
click at [161, 189] on strong "Time: ~20–25 minutes" at bounding box center [154, 192] width 60 height 8
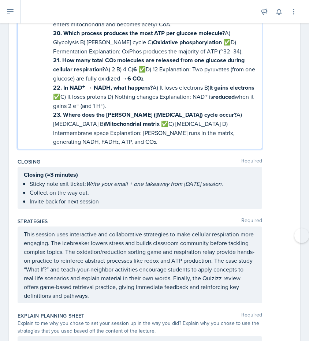
scroll to position [3324, 0]
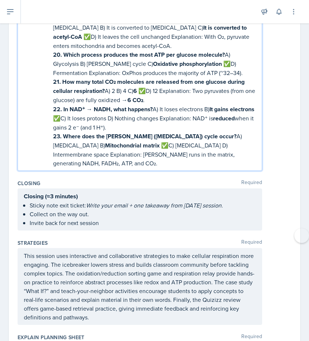
click at [129, 132] on p "23. Where does the Krebs (citric acid) cycle occur? A) Cytoplasm B) Mitochondri…" at bounding box center [154, 150] width 203 height 36
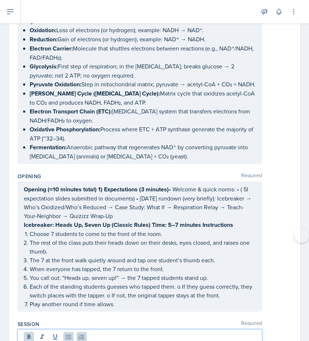
scroll to position [0, 0]
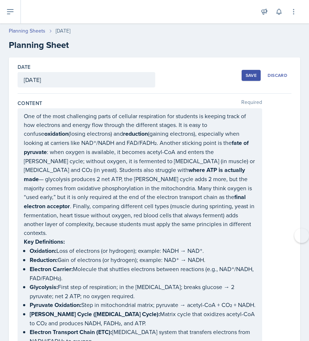
click at [248, 75] on div "Save" at bounding box center [250, 75] width 11 height 6
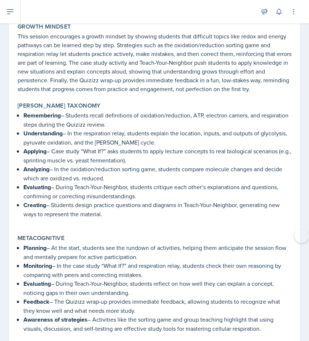
scroll to position [3611, 0]
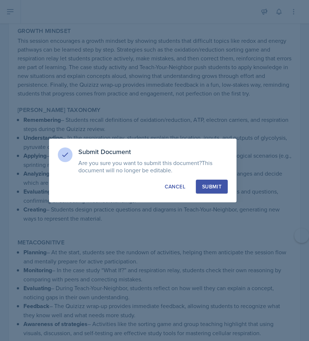
click at [211, 187] on div "Submit" at bounding box center [211, 186] width 19 height 7
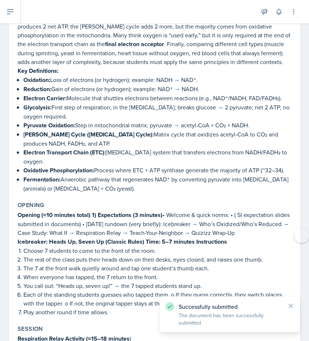
scroll to position [0, 0]
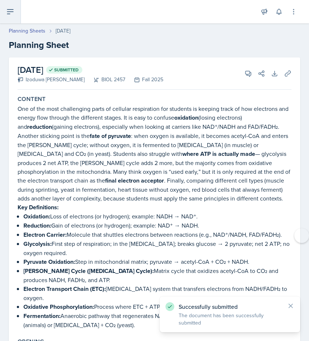
click at [11, 11] on icon at bounding box center [10, 12] width 6 height 4
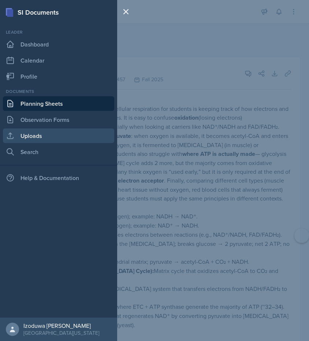
click at [36, 138] on link "Uploads" at bounding box center [58, 135] width 111 height 15
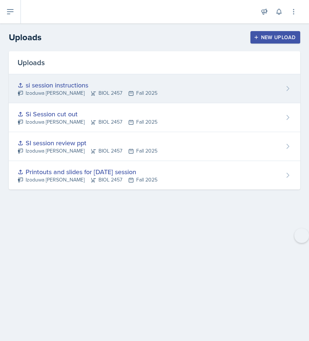
click at [199, 85] on div "si session instructions Izoduwa Omoruyi BIOL 2457 Fall 2025" at bounding box center [154, 88] width 291 height 29
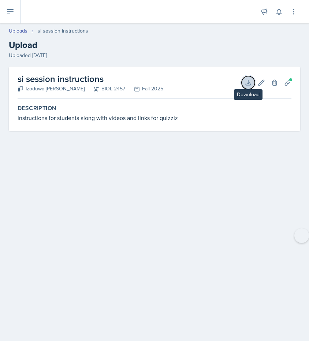
click at [248, 86] on icon at bounding box center [247, 82] width 7 height 7
